Goal: Information Seeking & Learning: Learn about a topic

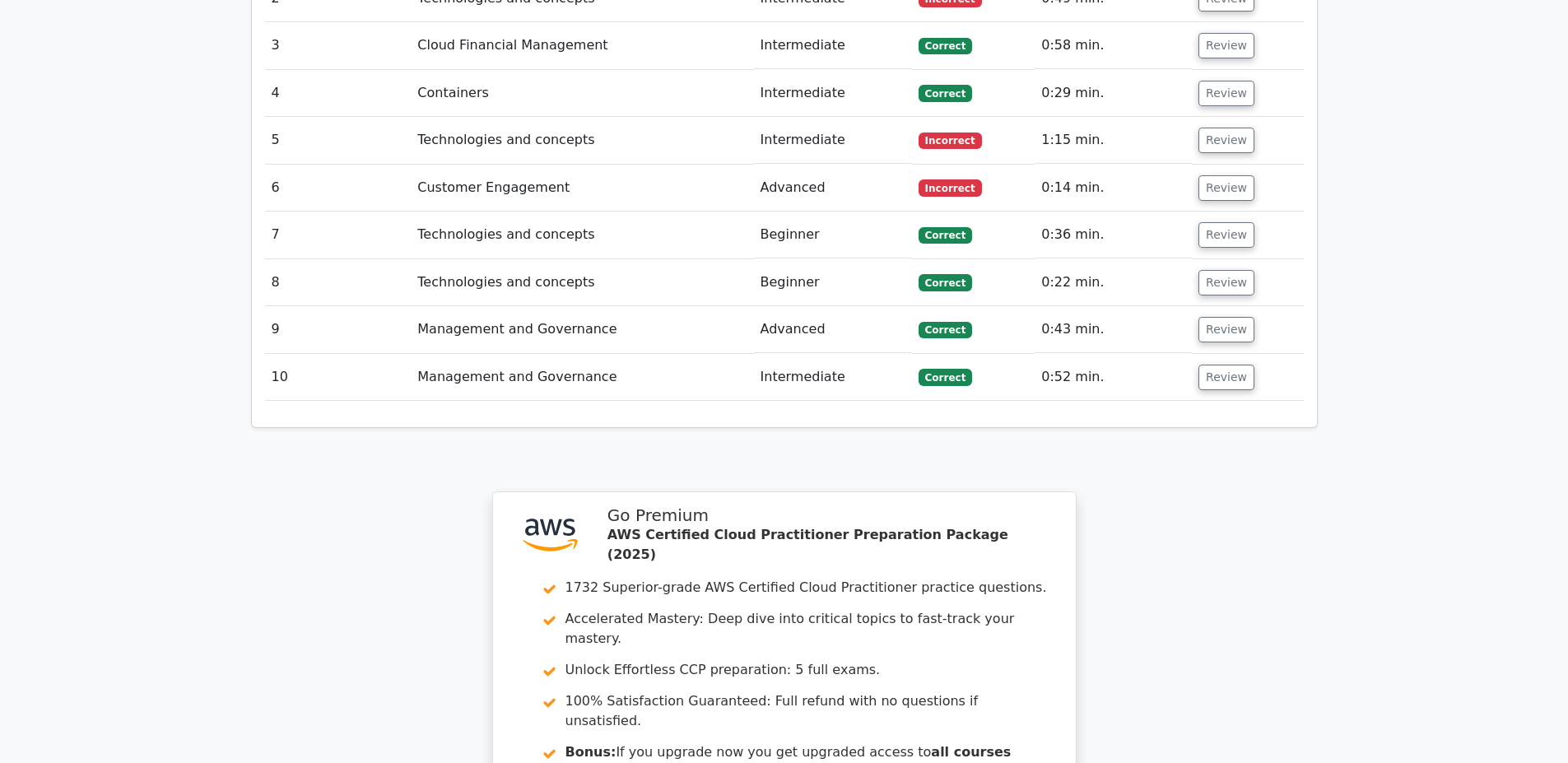
scroll to position [2370, 0]
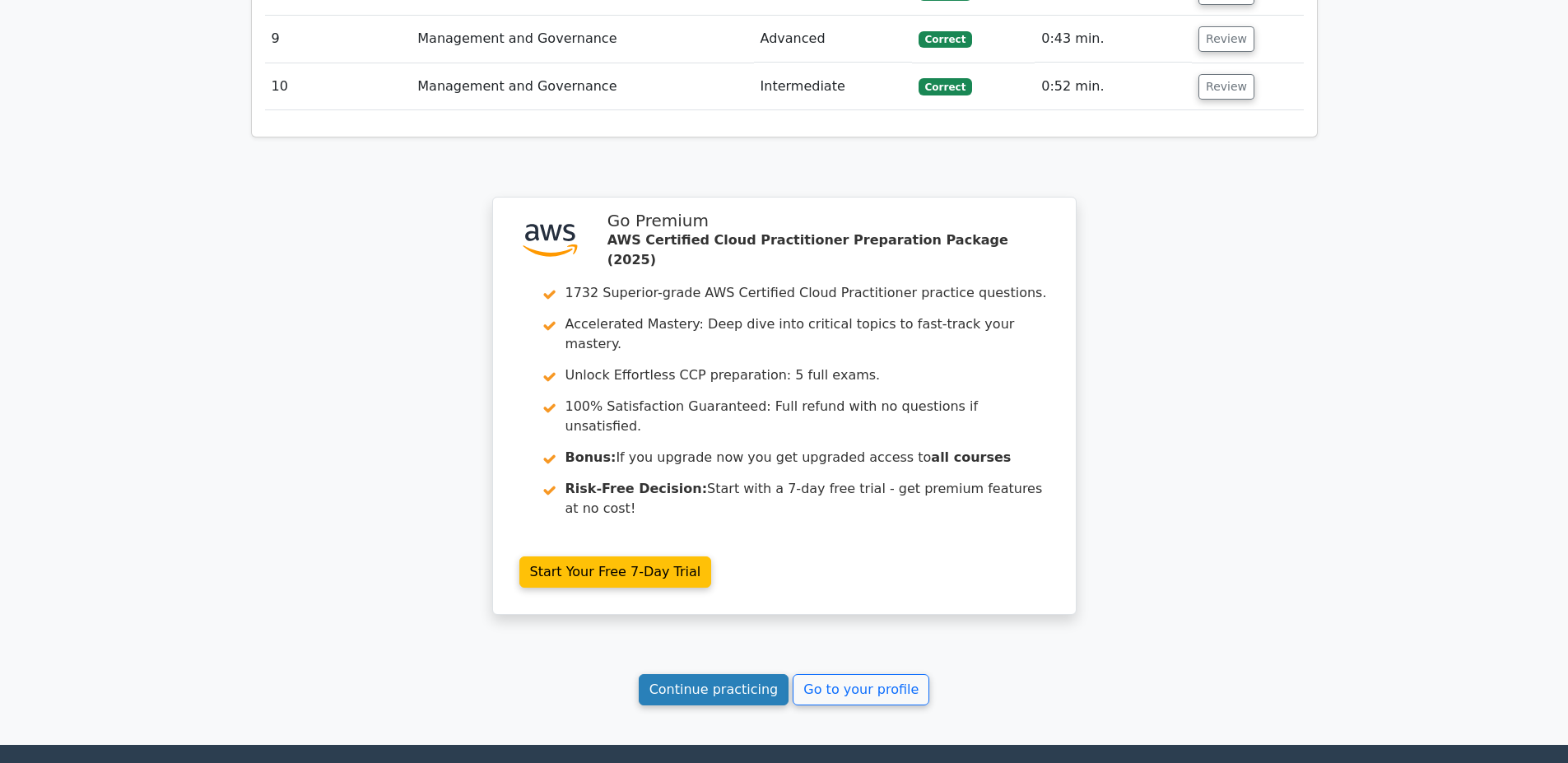
click at [688, 674] on link "Continue practicing" at bounding box center [714, 690] width 150 height 31
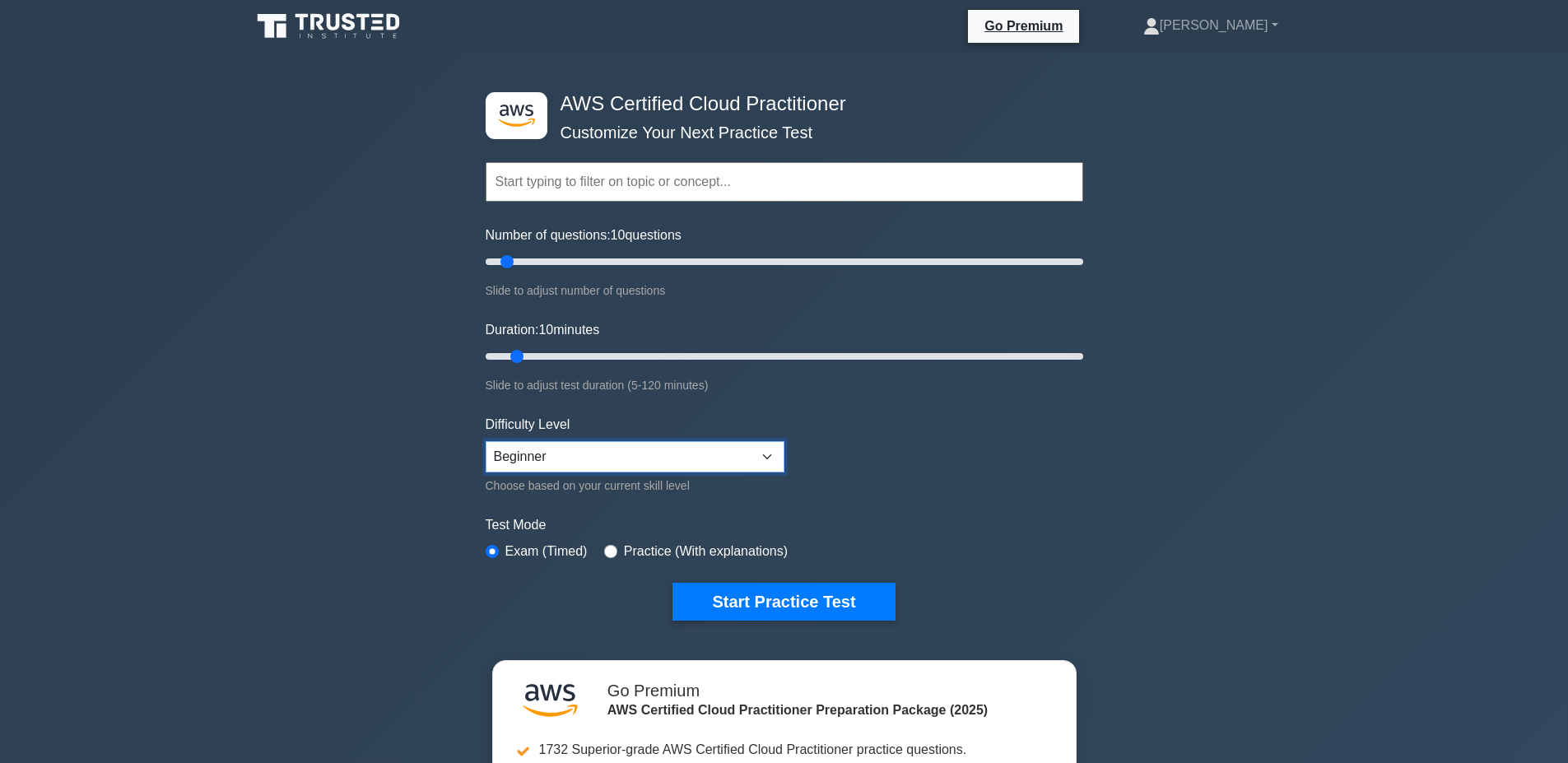
select select "intermediate"
click at [486, 441] on select "Beginner Intermediate Expert" at bounding box center [635, 456] width 299 height 31
click at [739, 598] on button "Start Practice Test" at bounding box center [784, 601] width 222 height 38
click at [581, 191] on input "text" at bounding box center [784, 181] width 598 height 39
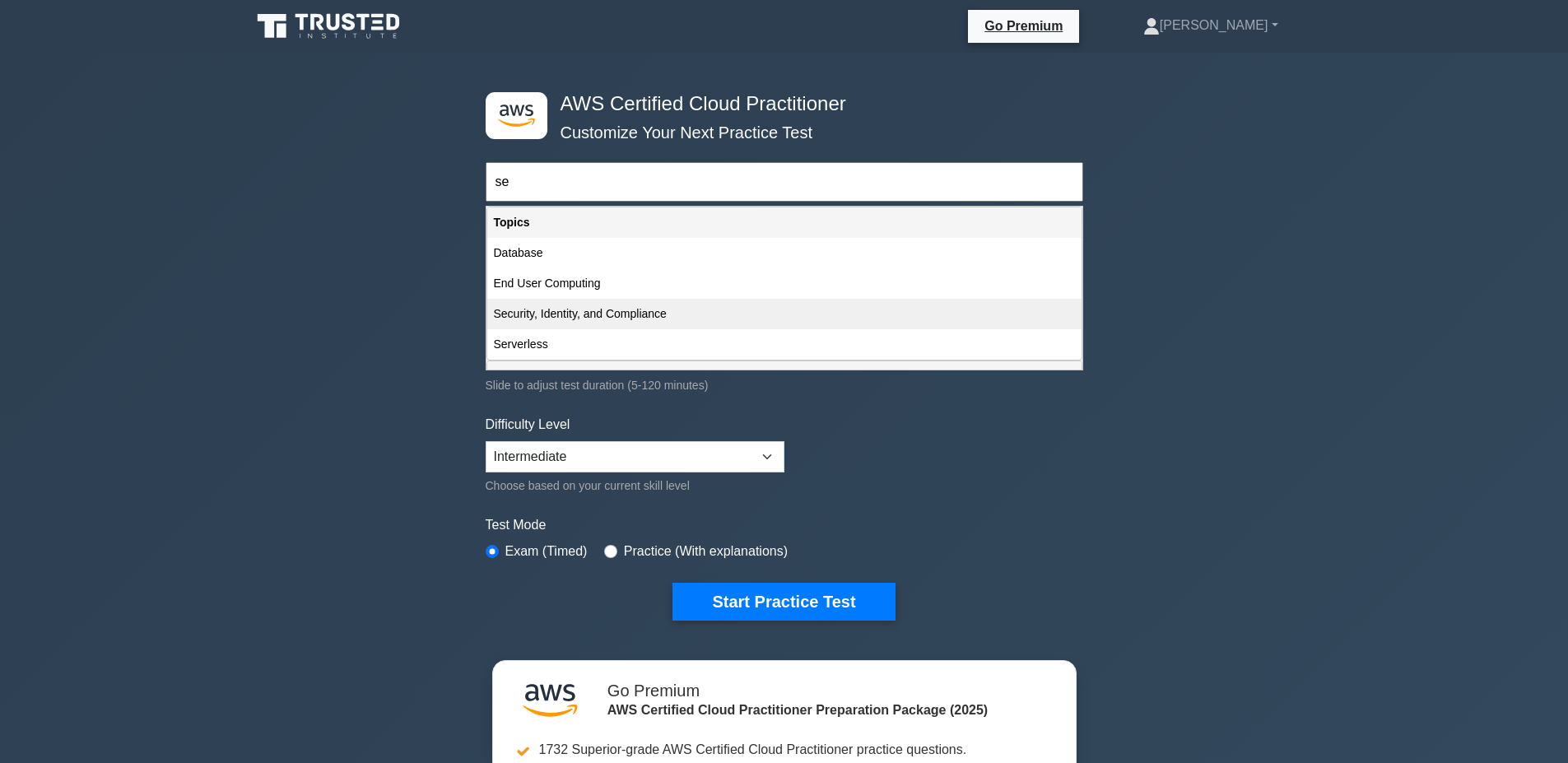
click at [637, 312] on div "Security, Identity, and Compliance" at bounding box center [784, 313] width 594 height 30
type input "Security, Identity, and Compliance"
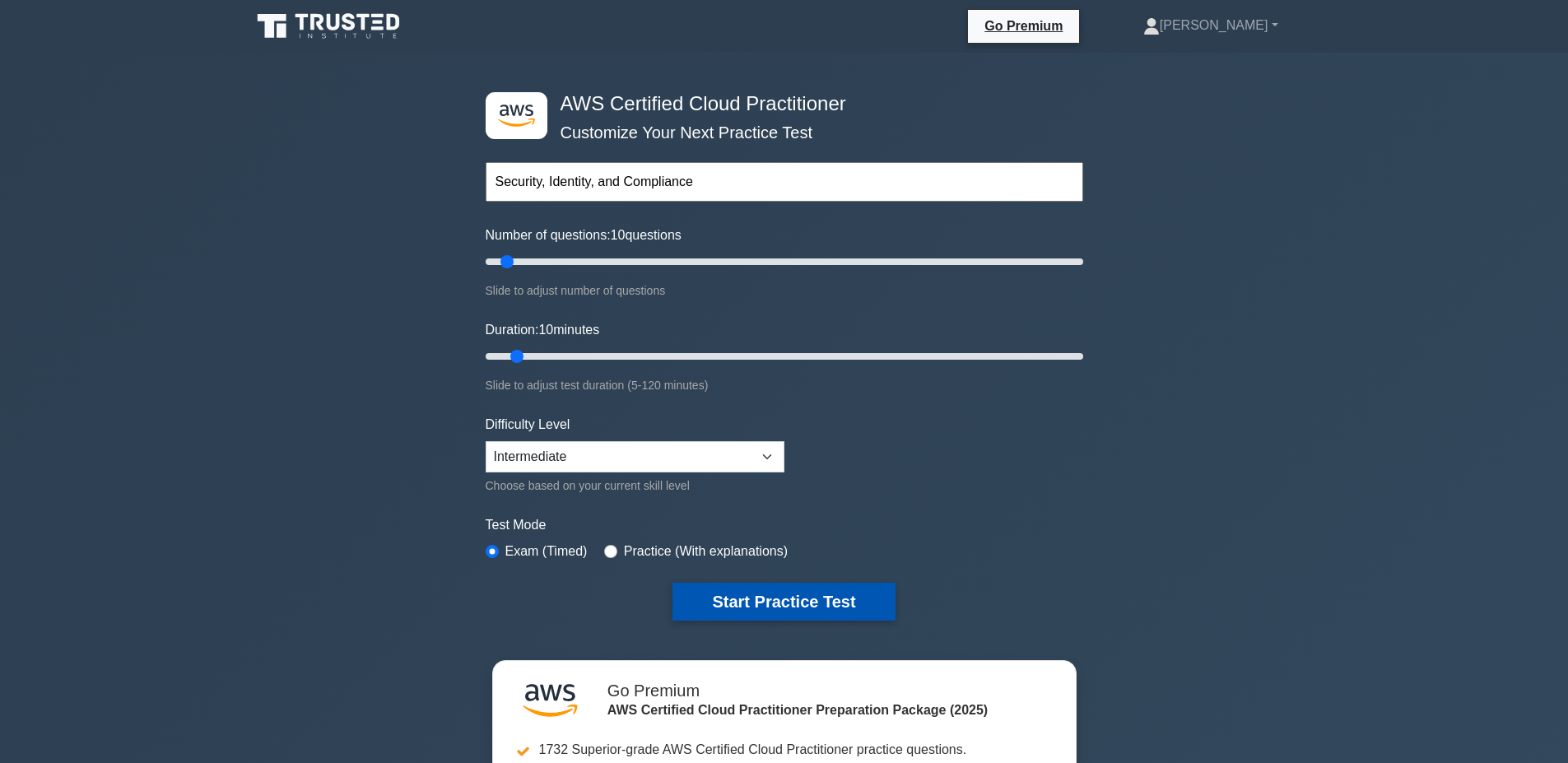
click at [822, 600] on button "Start Practice Test" at bounding box center [784, 601] width 222 height 38
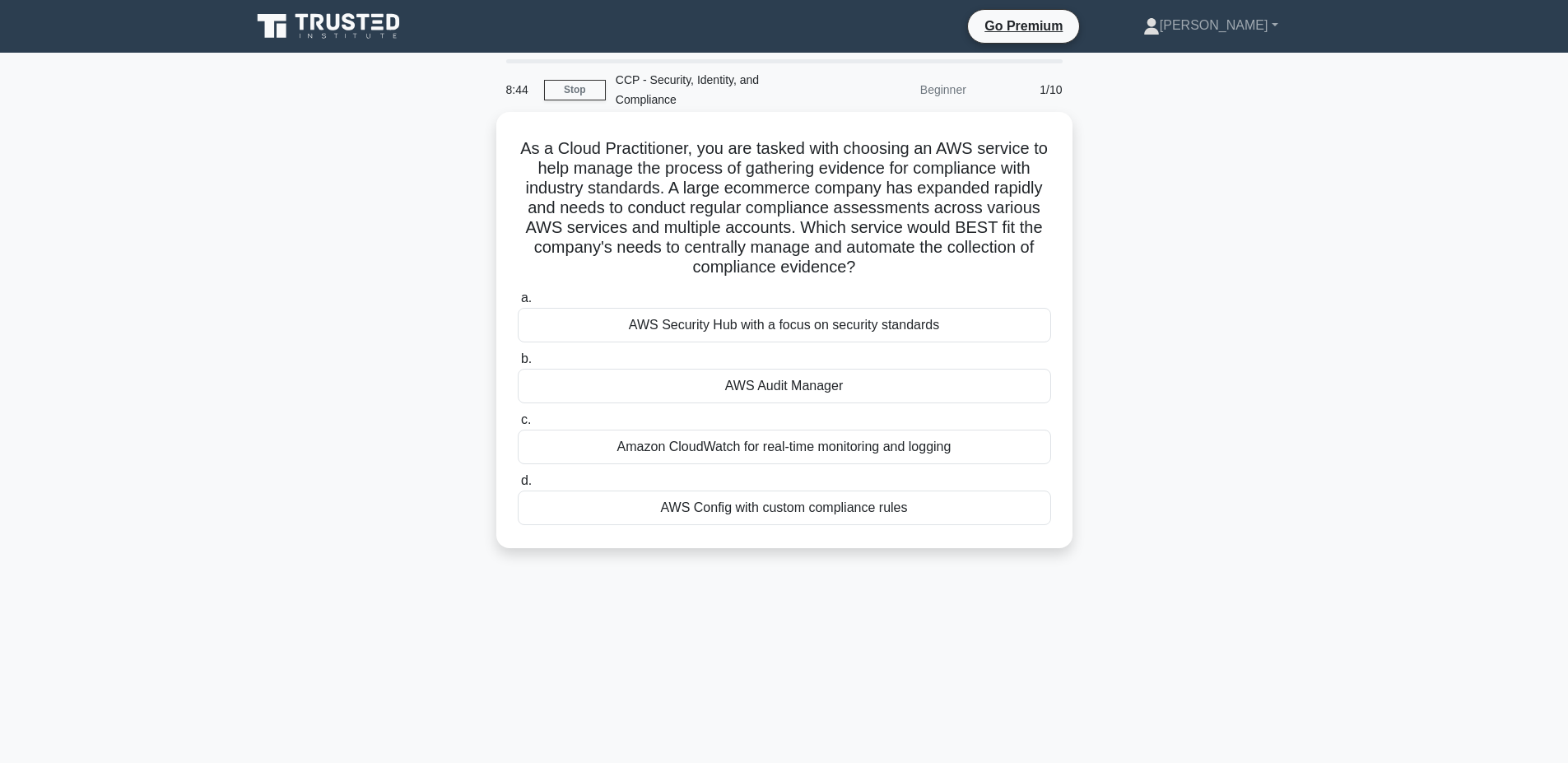
click at [712, 448] on div "Amazon CloudWatch for real-time monitoring and logging" at bounding box center [784, 447] width 533 height 35
click at [518, 425] on input "c. Amazon CloudWatch for real-time monitoring and logging" at bounding box center [518, 420] width 0 height 11
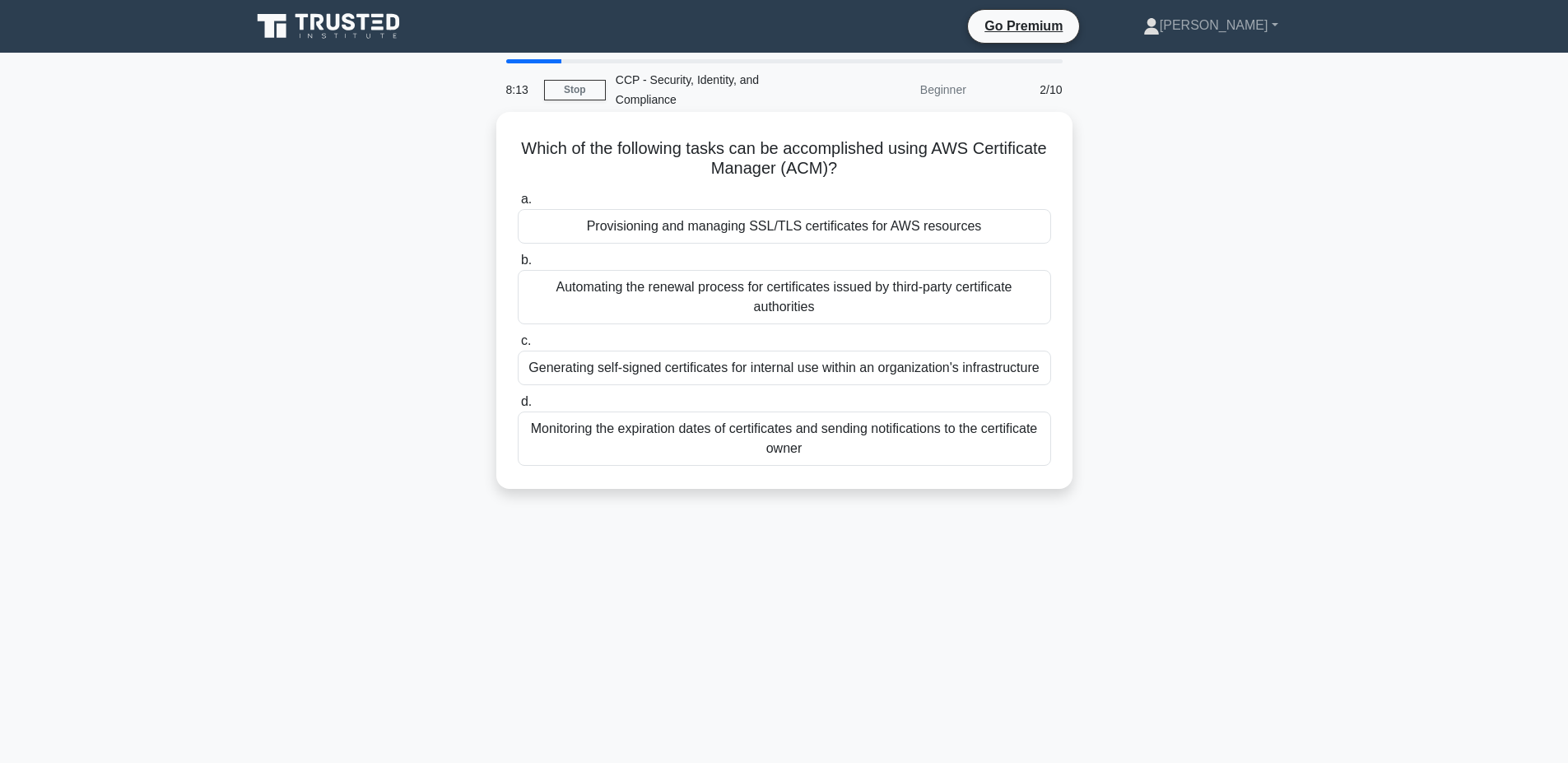
click at [726, 231] on div "Provisioning and managing SSL/TLS certificates for AWS resources" at bounding box center [784, 226] width 533 height 35
click at [518, 205] on input "a. Provisioning and managing SSL/TLS certificates for AWS resources" at bounding box center [518, 200] width 0 height 11
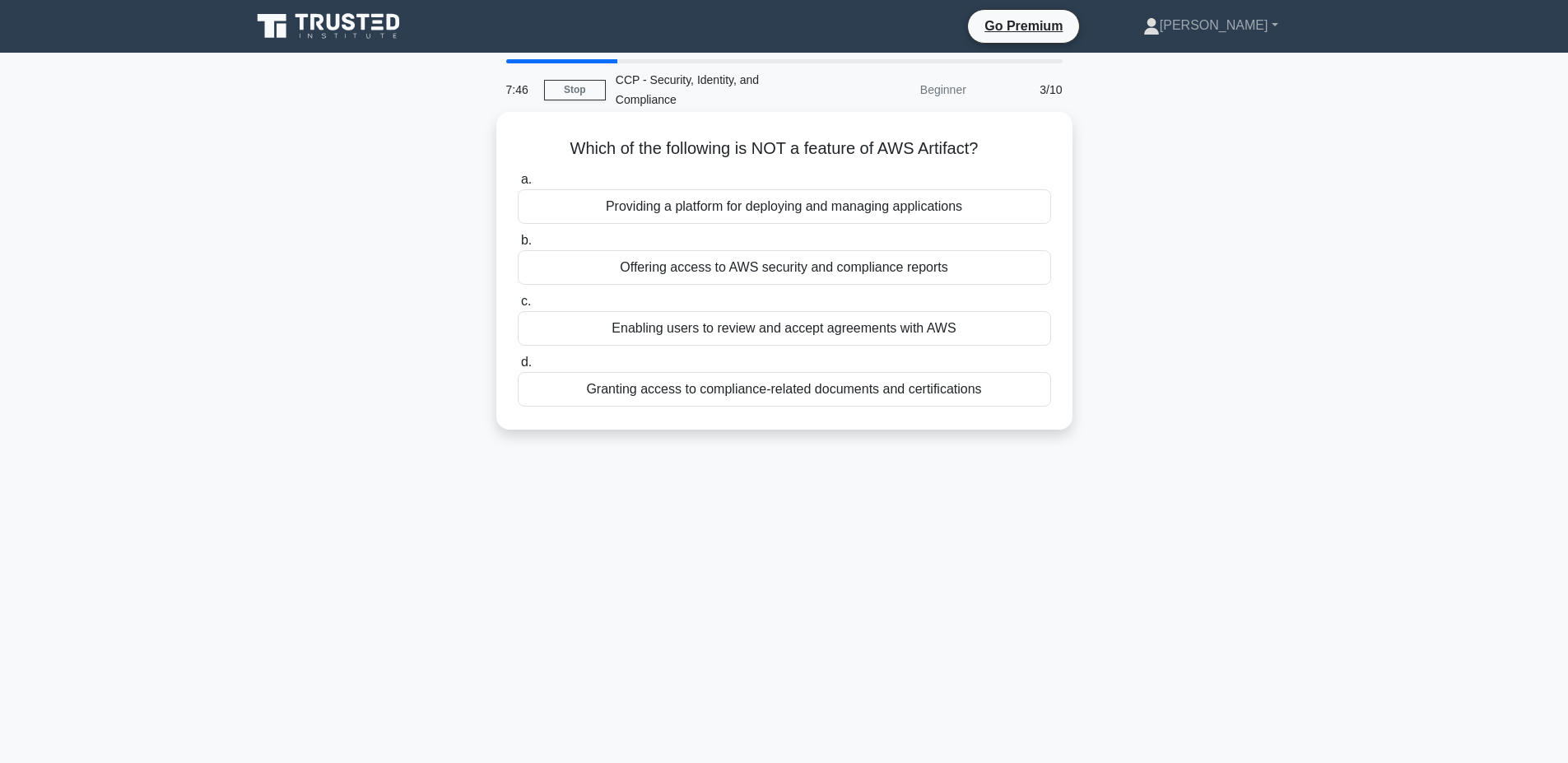
click at [726, 212] on div "Providing a platform for deploying and managing applications" at bounding box center [784, 207] width 533 height 35
click at [518, 185] on input "a. Providing a platform for deploying and managing applications" at bounding box center [518, 180] width 0 height 11
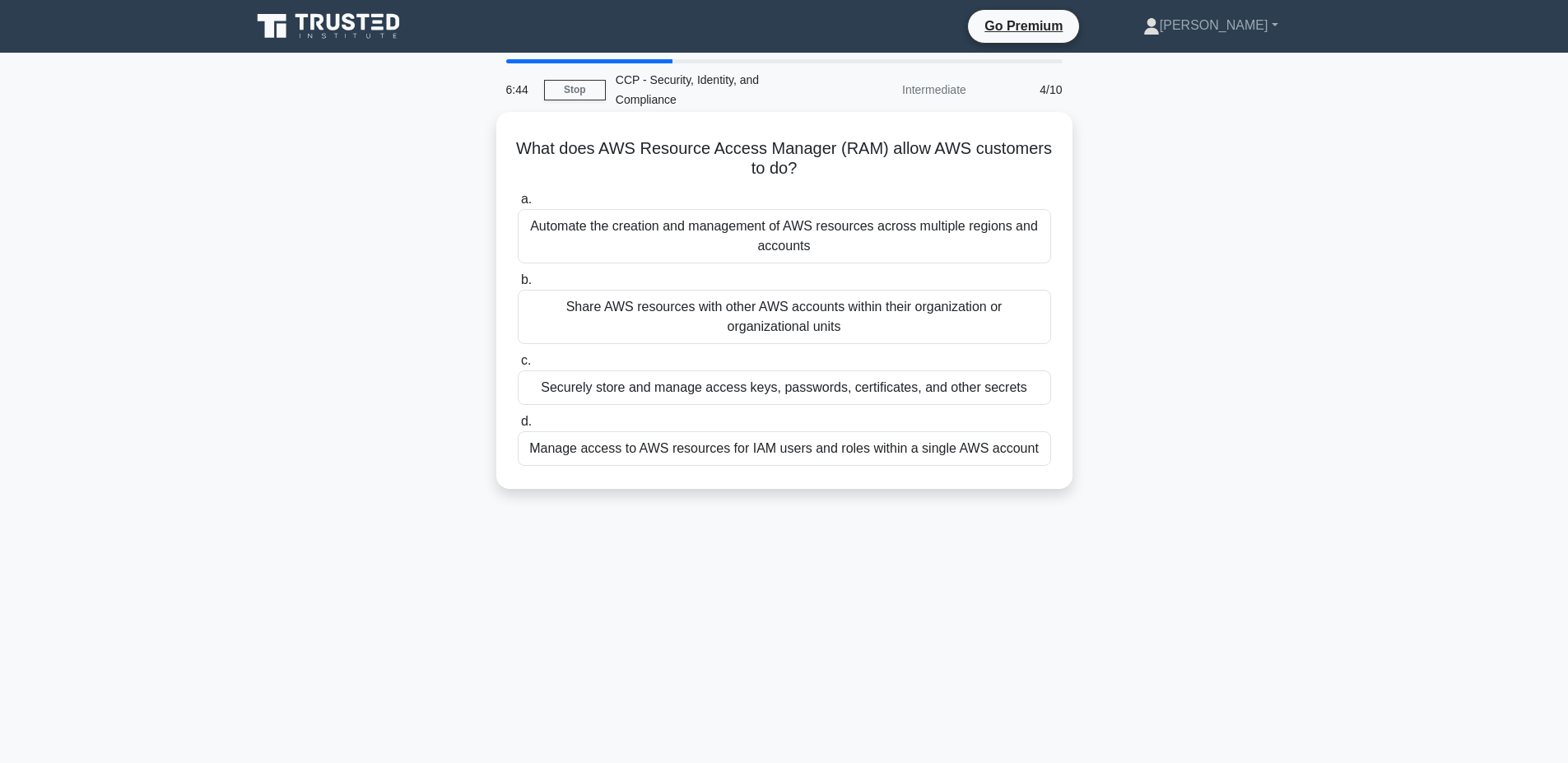
click at [794, 243] on div "Automate the creation and management of AWS resources across multiple regions a…" at bounding box center [784, 235] width 533 height 54
click at [518, 205] on input "a. Automate the creation and management of AWS resources across multiple region…" at bounding box center [518, 200] width 0 height 11
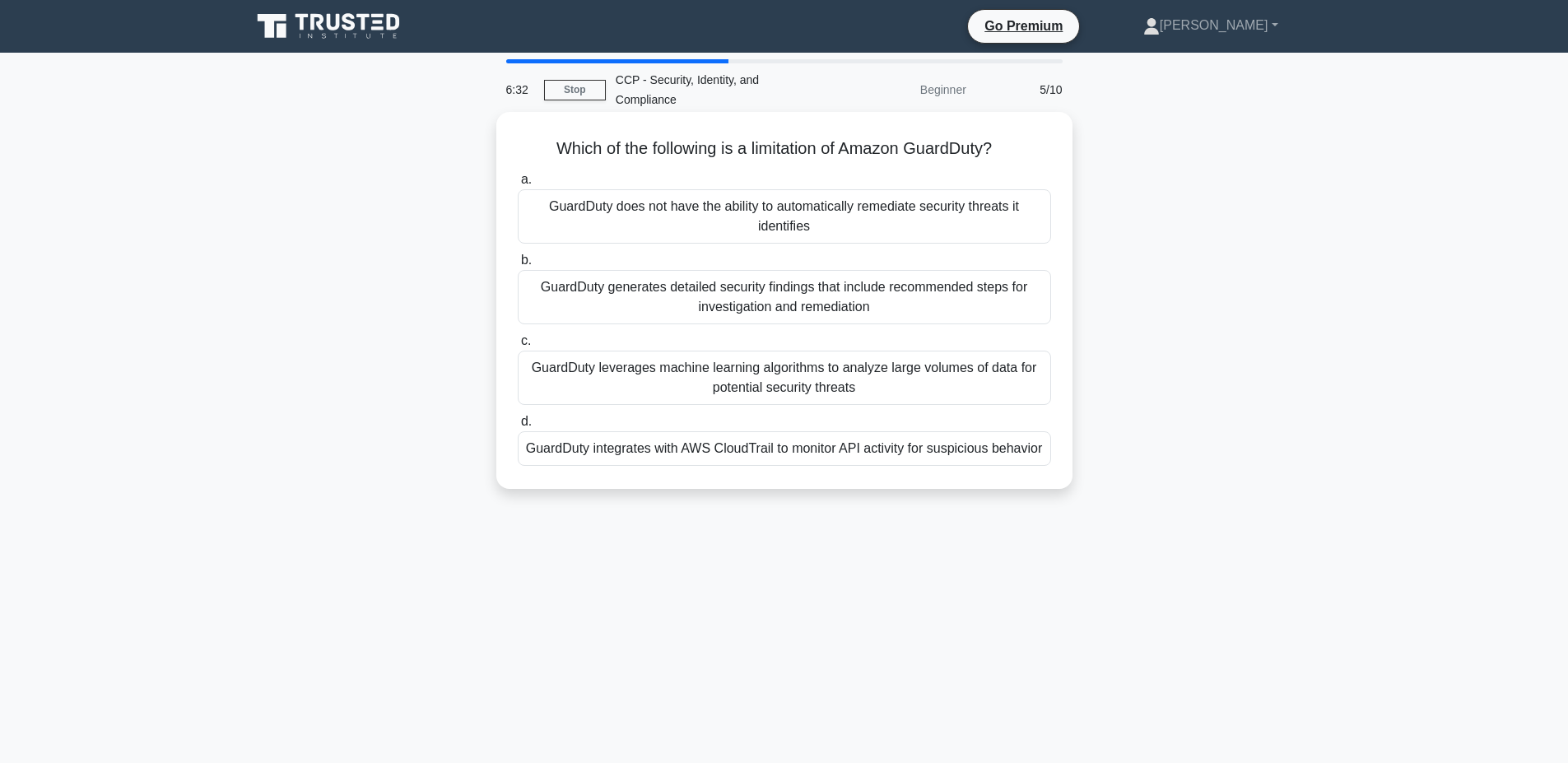
click at [658, 299] on div "GuardDuty generates detailed security findings that include recommended steps f…" at bounding box center [784, 297] width 533 height 54
click at [518, 266] on input "b. GuardDuty generates detailed security findings that include recommended step…" at bounding box center [518, 260] width 0 height 11
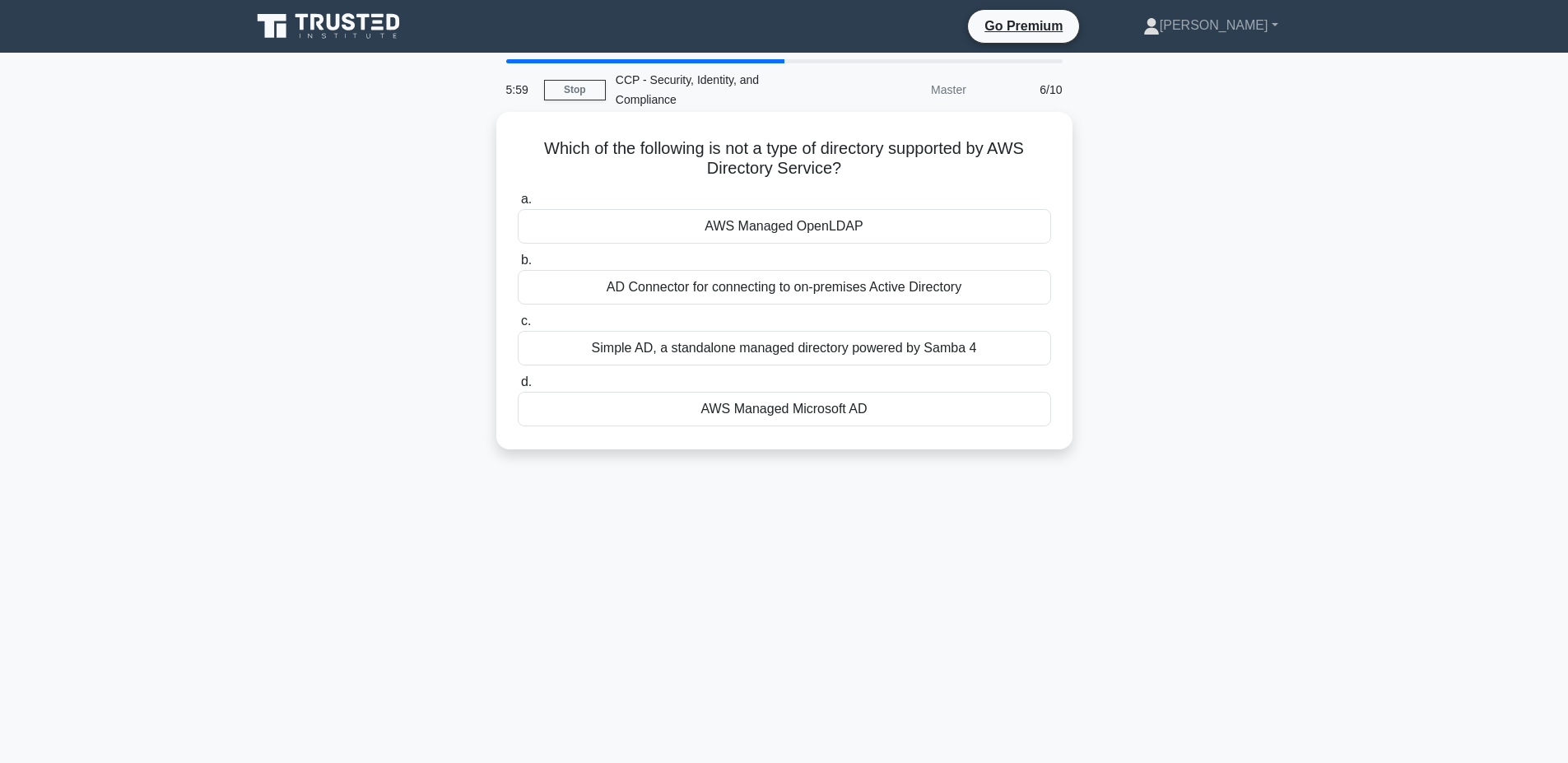
click at [865, 354] on div "Simple AD, a standalone managed directory powered by Samba 4" at bounding box center [784, 348] width 533 height 35
click at [518, 327] on input "c. Simple AD, a standalone managed directory powered by Samba 4" at bounding box center [518, 322] width 0 height 11
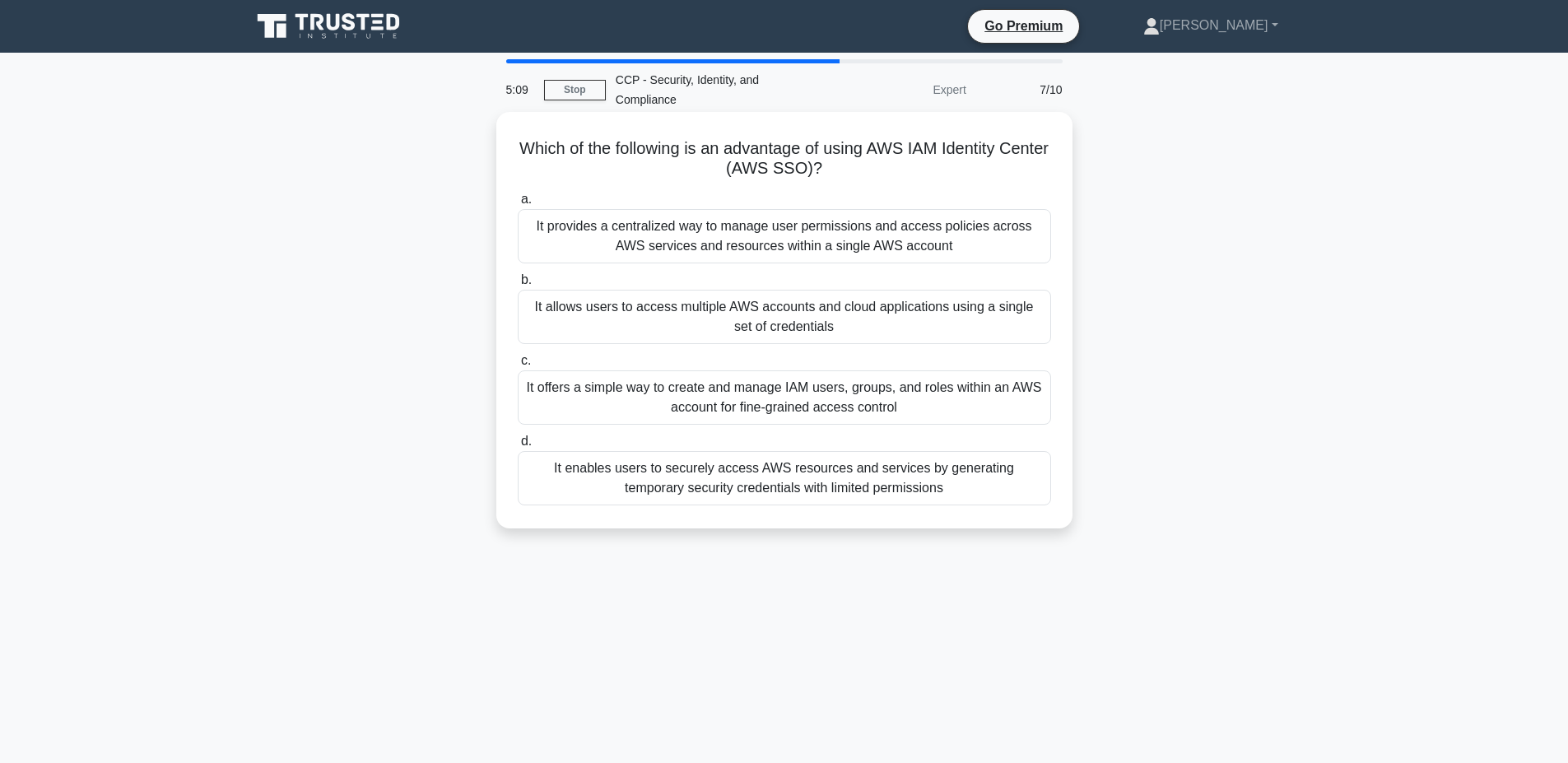
click at [929, 328] on div "It allows users to access multiple AWS accounts and cloud applications using a …" at bounding box center [784, 316] width 533 height 54
click at [518, 286] on input "b. It allows users to access multiple AWS accounts and cloud applications using…" at bounding box center [518, 280] width 0 height 11
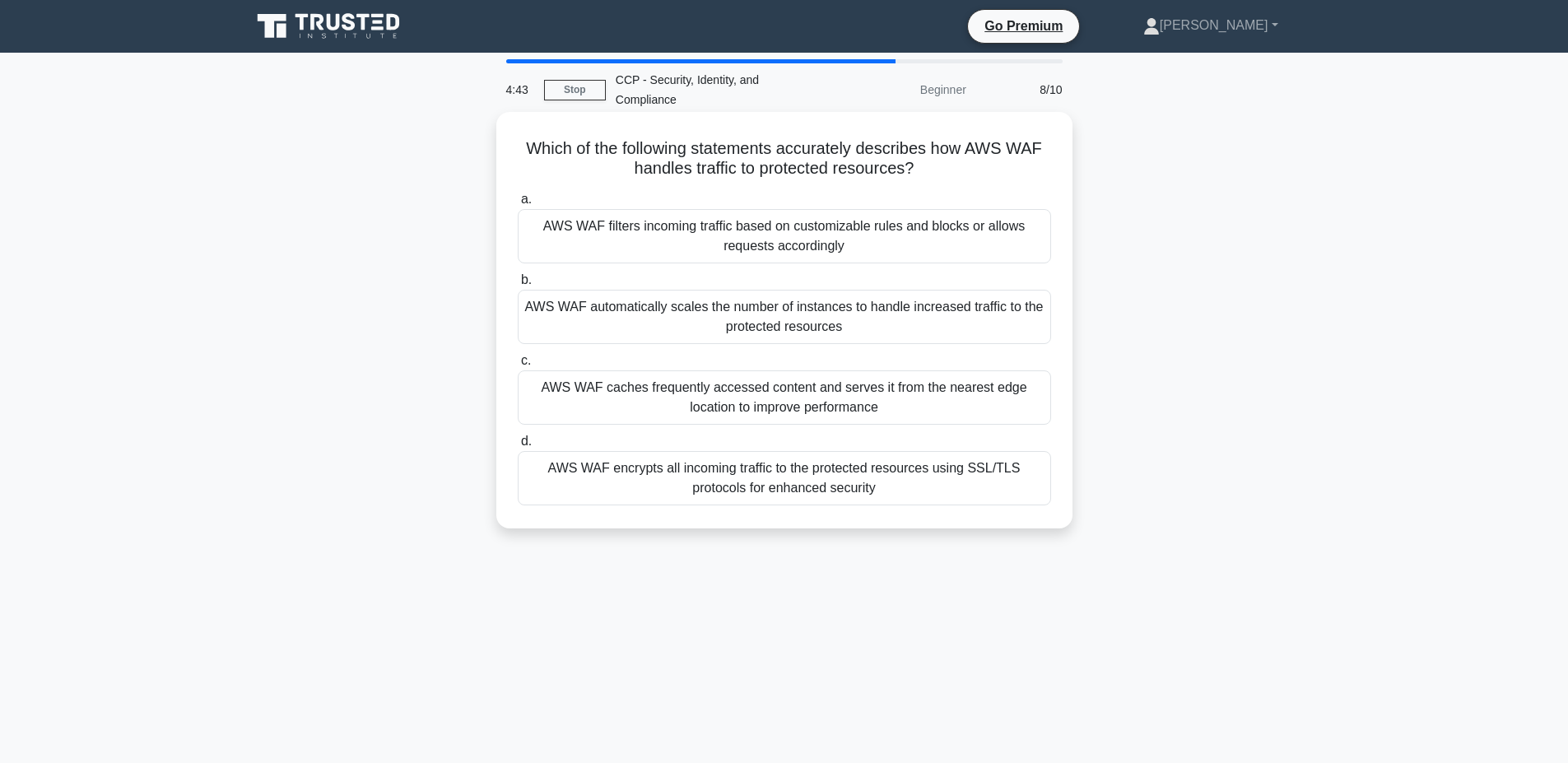
click at [922, 318] on div "AWS WAF automatically scales the number of instances to handle increased traffi…" at bounding box center [784, 316] width 533 height 54
click at [518, 286] on input "b. AWS WAF automatically scales the number of instances to handle increased tra…" at bounding box center [518, 280] width 0 height 11
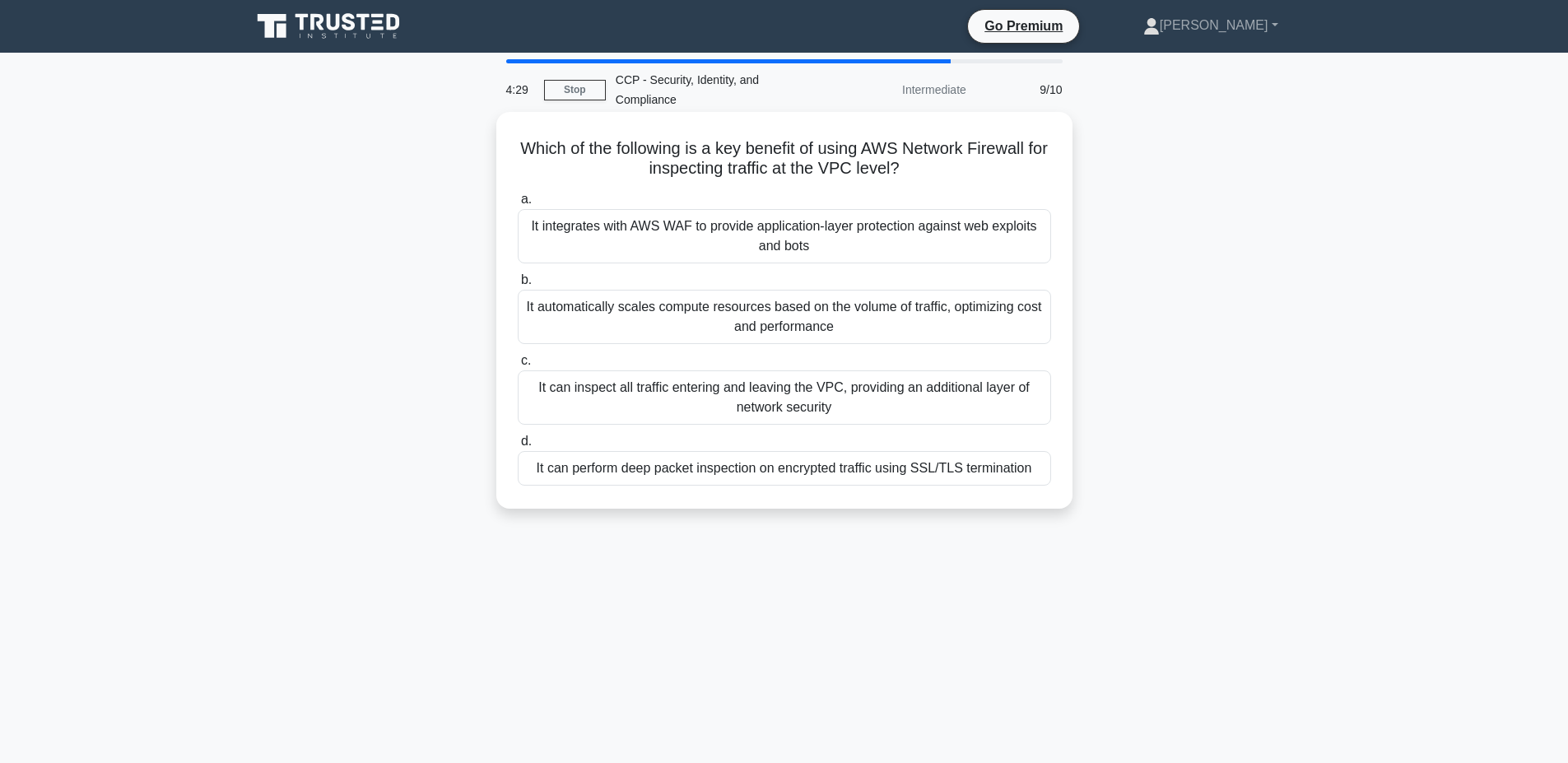
click at [828, 387] on div "It can inspect all traffic entering and leaving the VPC, providing an additiona…" at bounding box center [784, 397] width 533 height 54
click at [518, 366] on input "c. It can inspect all traffic entering and leaving the VPC, providing an additi…" at bounding box center [518, 361] width 0 height 11
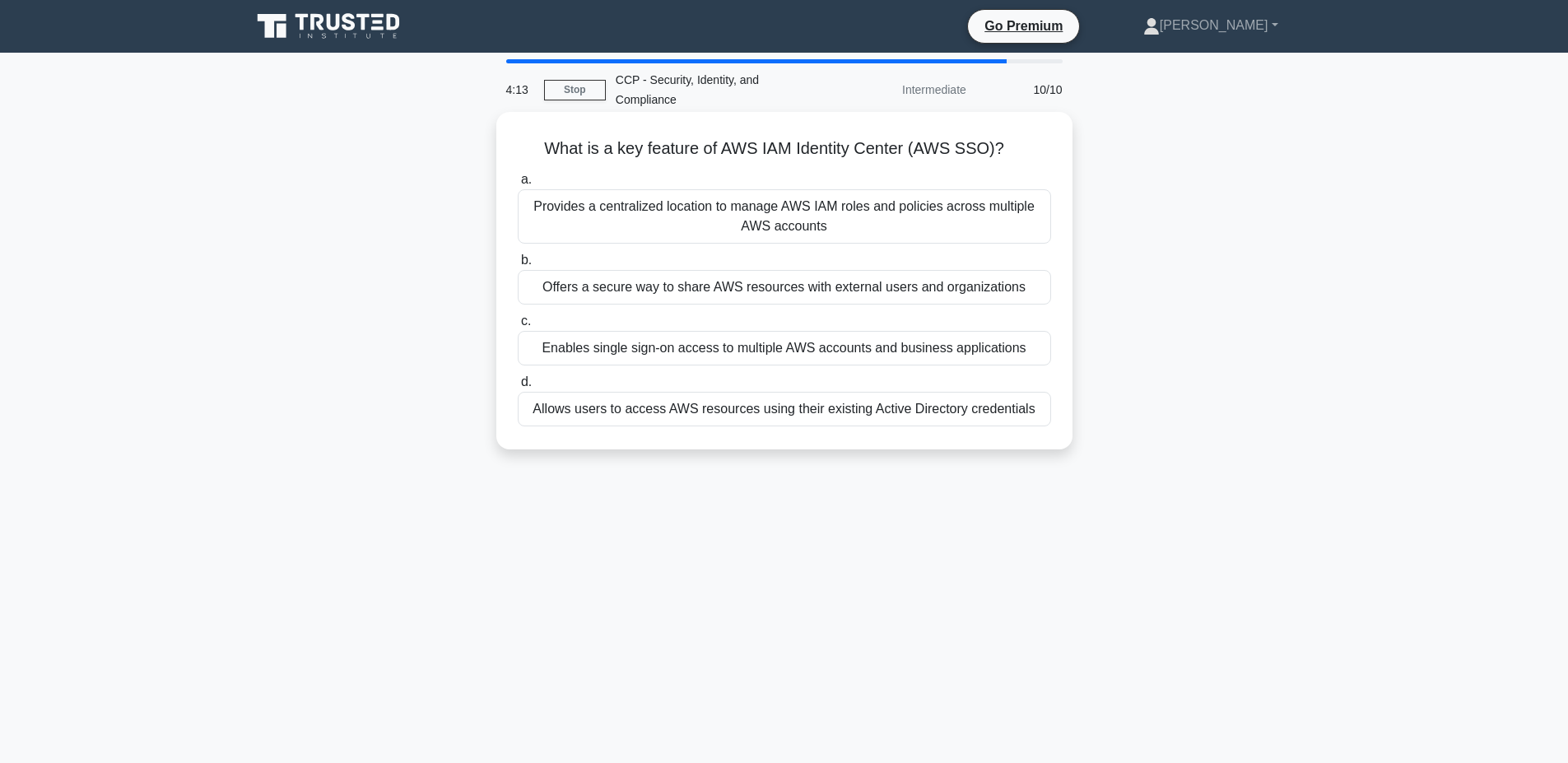
click at [813, 208] on div "Provides a centralized location to manage AWS IAM roles and policies across mul…" at bounding box center [784, 216] width 533 height 54
click at [518, 185] on input "a. Provides a centralized location to manage AWS IAM roles and policies across …" at bounding box center [518, 180] width 0 height 11
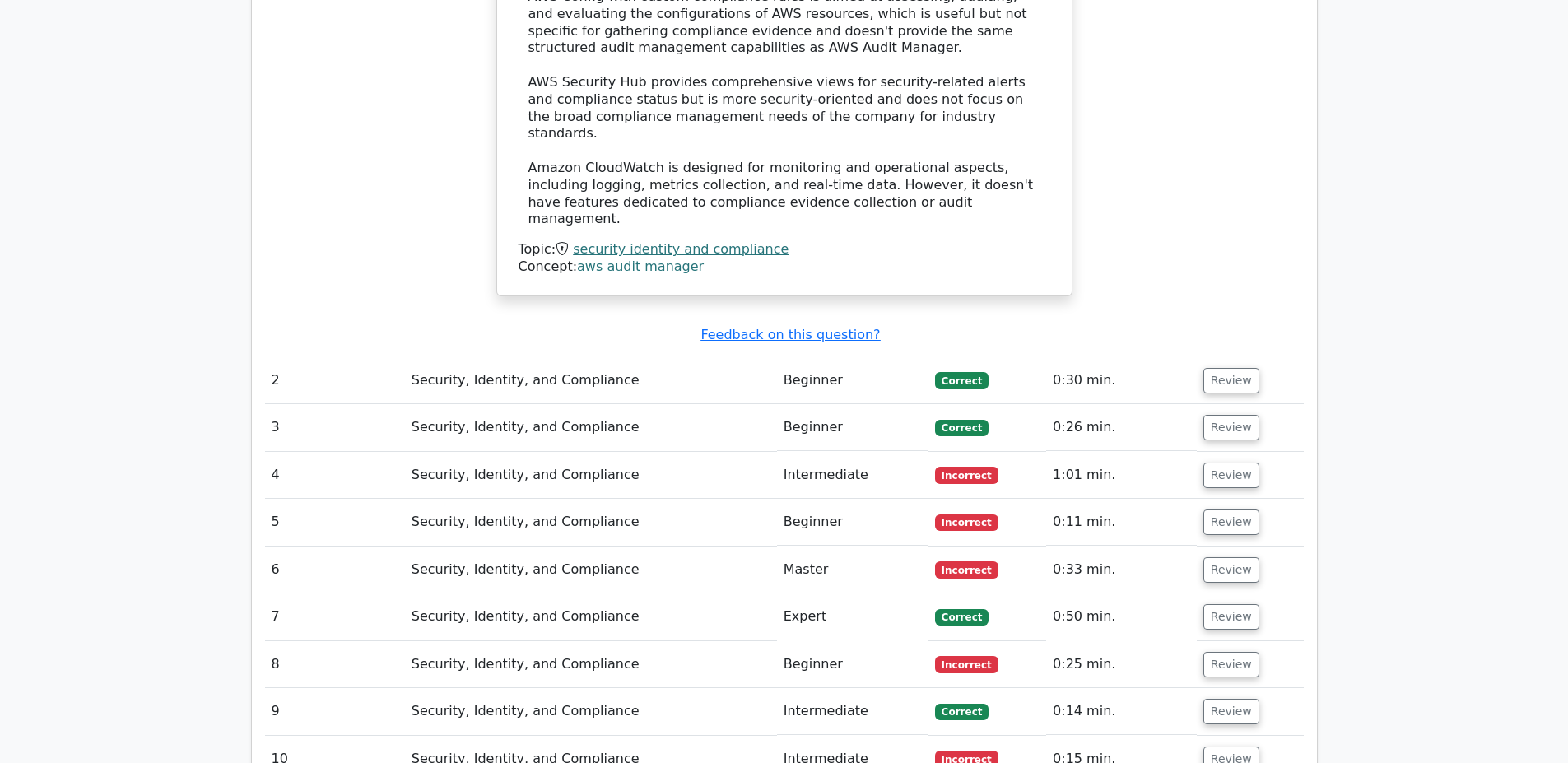
scroll to position [1974, 0]
